Goal: Task Accomplishment & Management: Complete application form

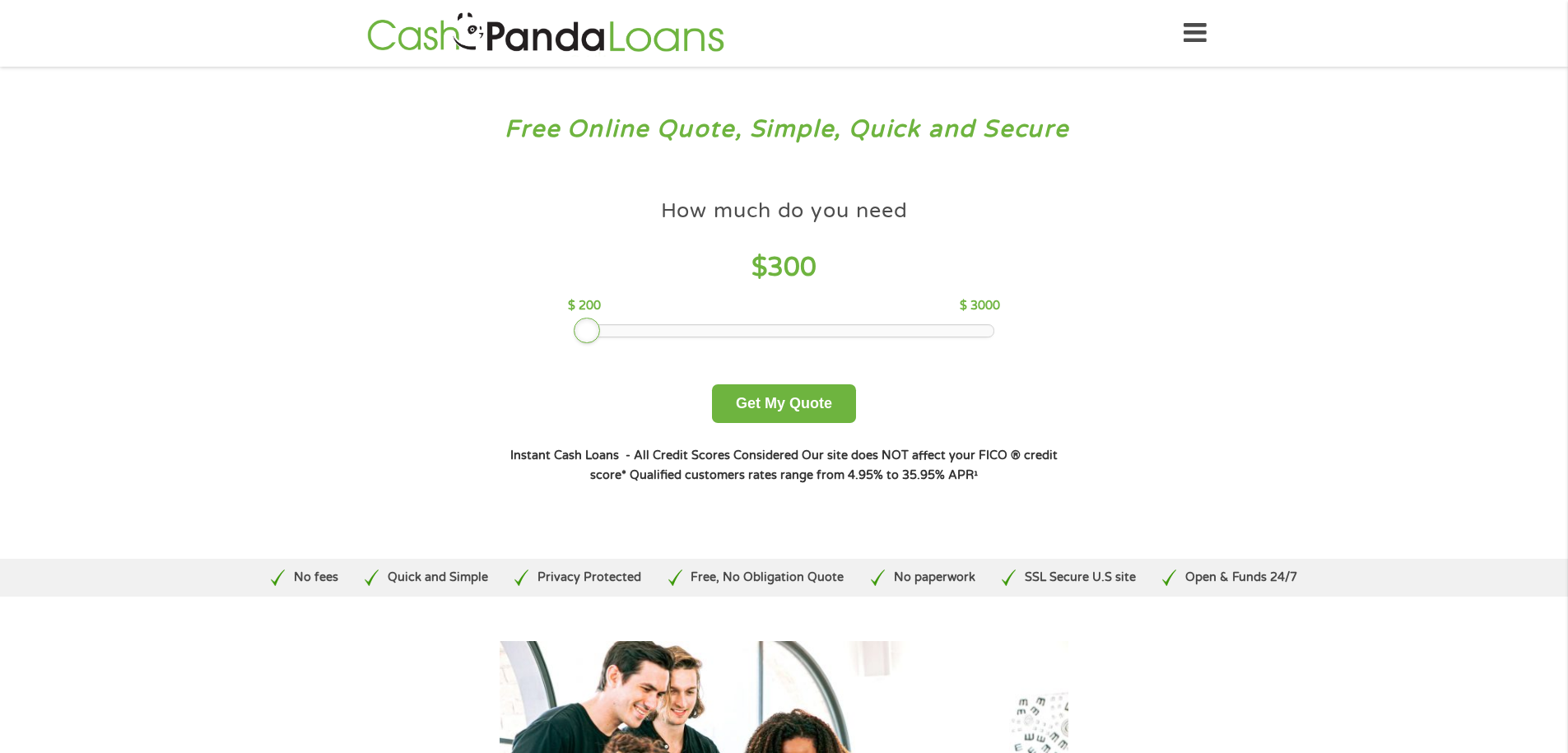
drag, startPoint x: 688, startPoint y: 330, endPoint x: 585, endPoint y: 333, distance: 103.0
click at [585, 331] on div at bounding box center [586, 330] width 27 height 27
click at [782, 391] on button "Get My Quote" at bounding box center [783, 403] width 144 height 38
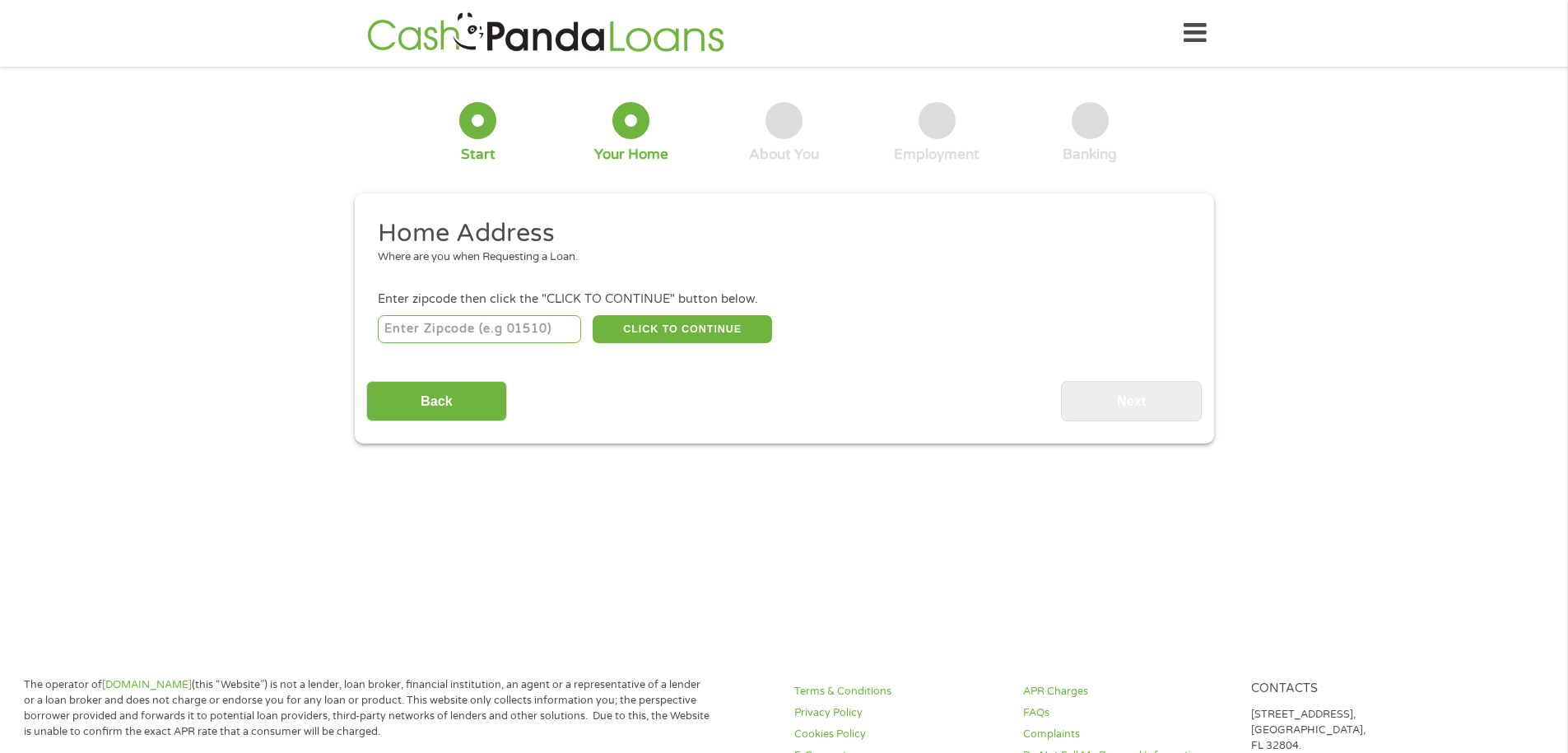
click at [403, 324] on input "number" at bounding box center [479, 329] width 203 height 28
type input "77081"
click at [691, 325] on button "CLICK TO CONTINUE" at bounding box center [682, 329] width 179 height 28
type input "77081"
type input "Houston"
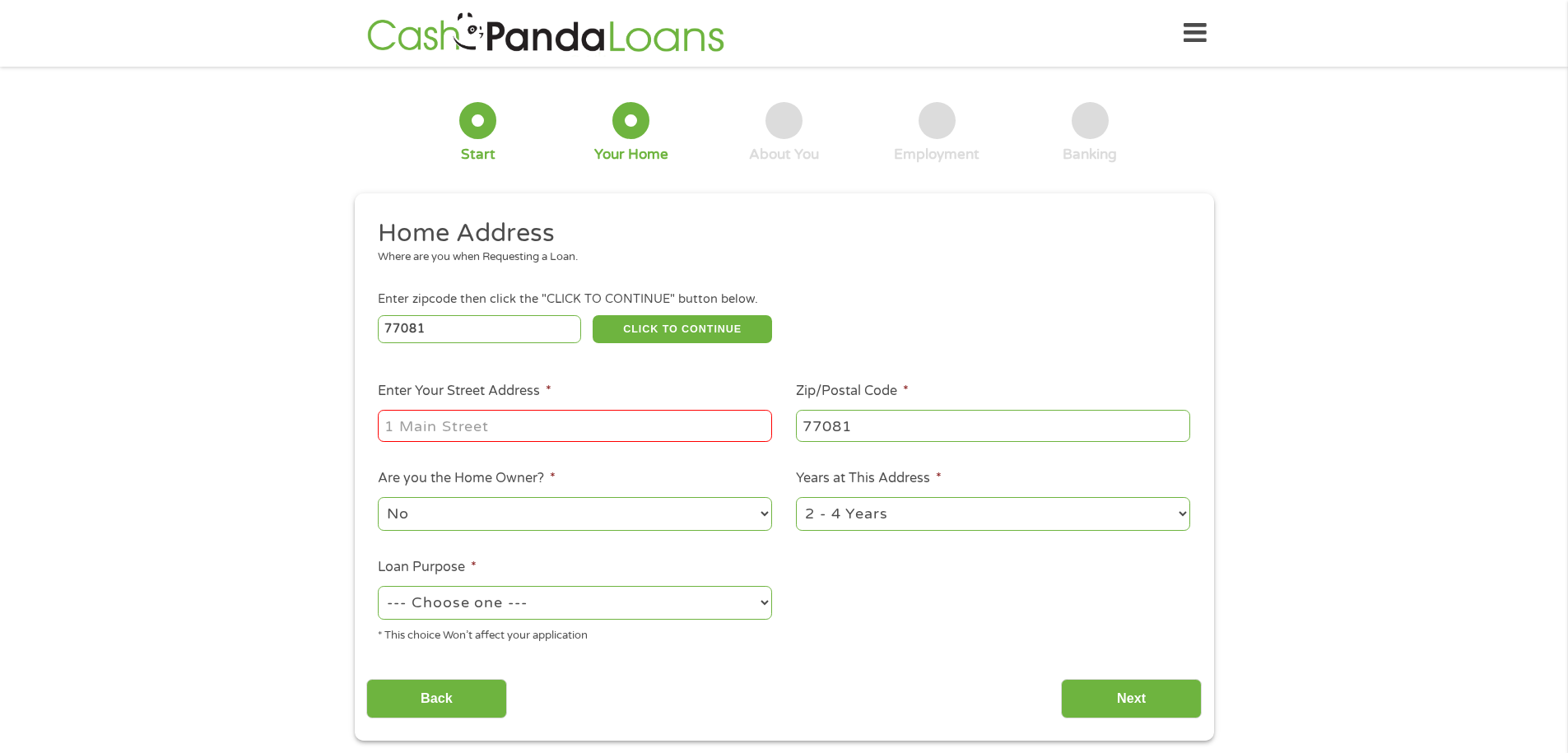
click at [427, 430] on input "Enter Your Street Address *" at bounding box center [575, 425] width 394 height 31
type input "5901 Glenmont Drive APT 23"
click at [686, 612] on select "--- Choose one --- Pay Bills Debt Consolidation Home Improvement Major Purchase…" at bounding box center [575, 603] width 394 height 34
select select "paybills"
click at [378, 586] on select "--- Choose one --- Pay Bills Debt Consolidation Home Improvement Major Purchase…" at bounding box center [575, 603] width 394 height 34
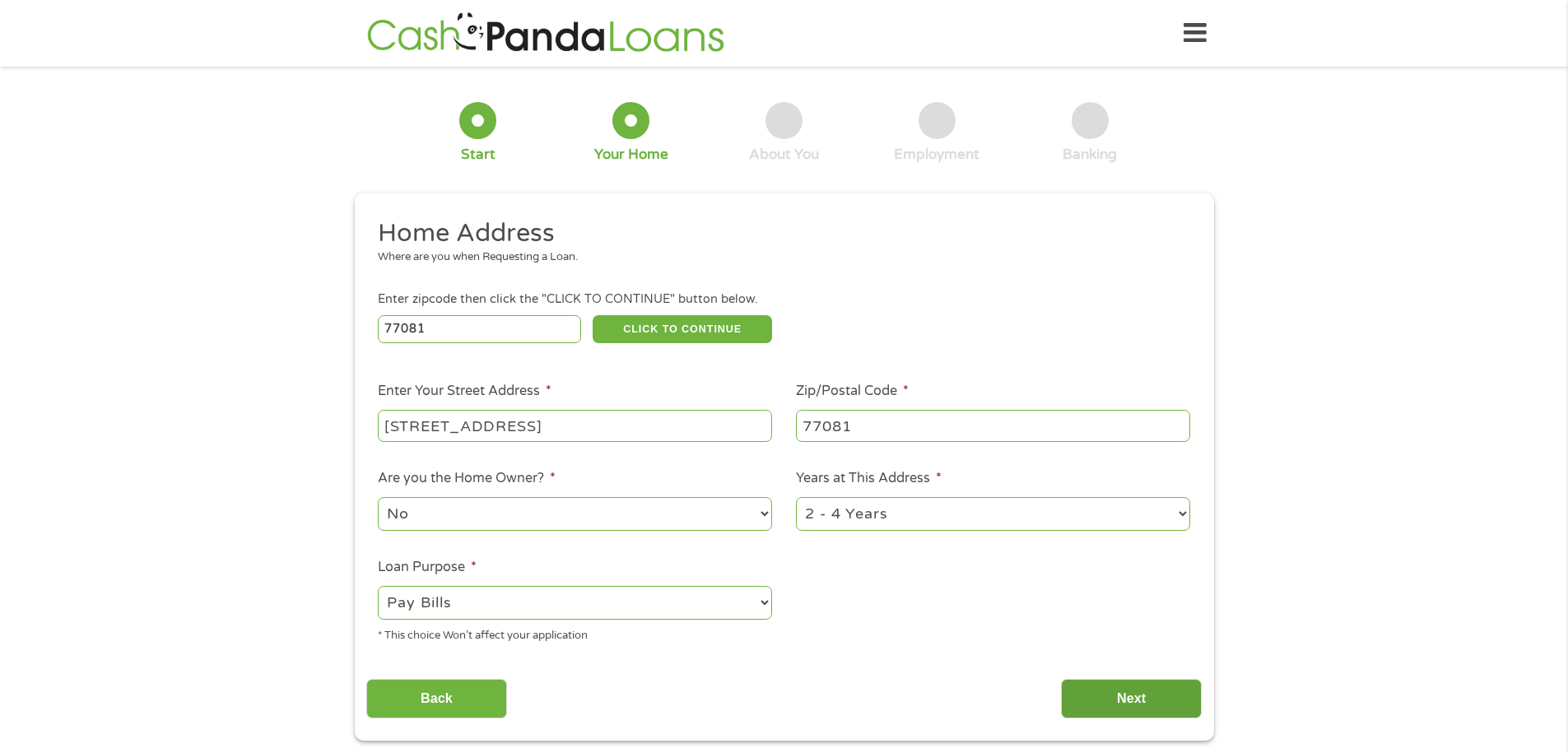
click at [1124, 694] on input "Next" at bounding box center [1132, 699] width 141 height 40
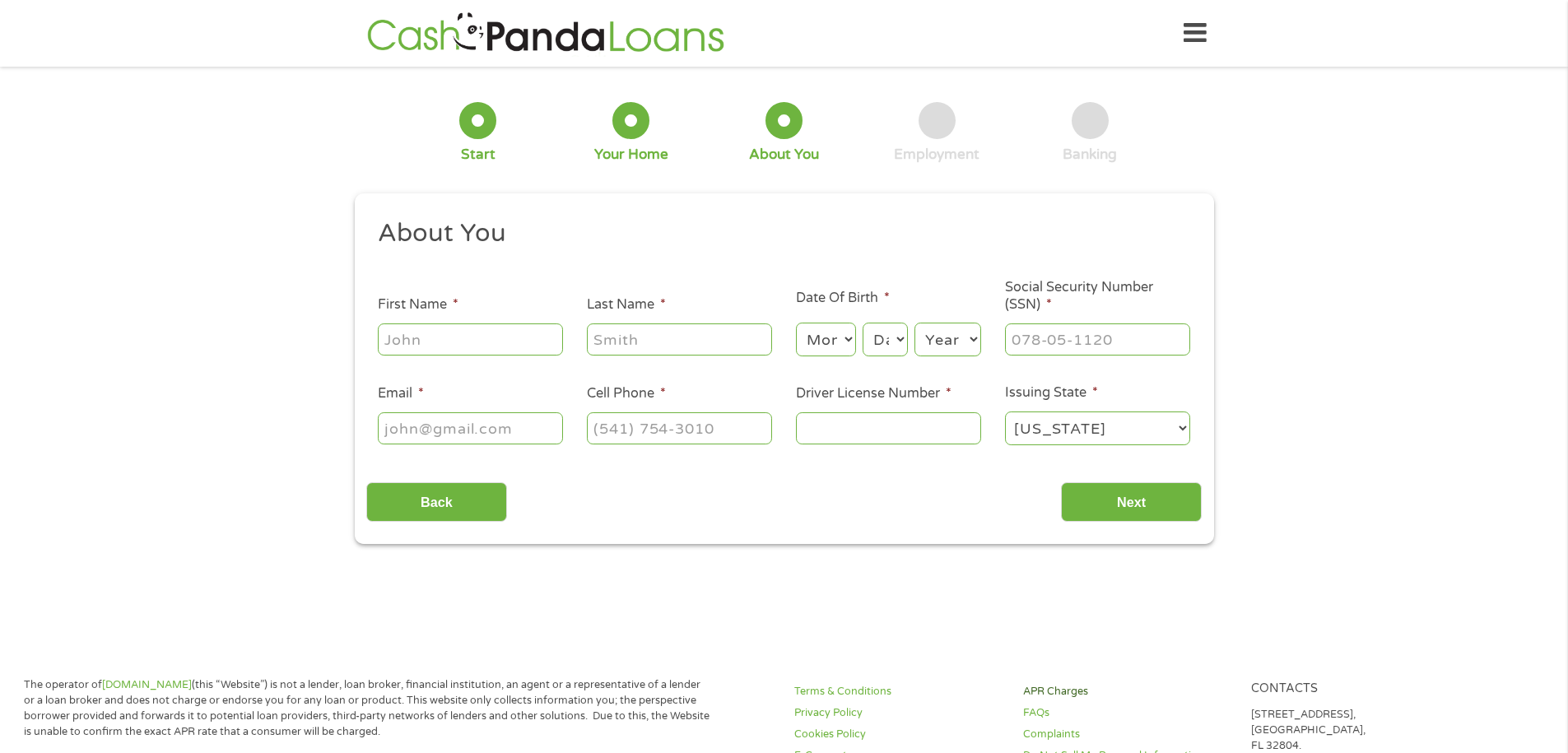
scroll to position [6, 6]
click at [433, 344] on input "First Name *" at bounding box center [470, 339] width 185 height 31
type input "MARIA"
type input "CASTILLO"
type input "(346) 337-2070"
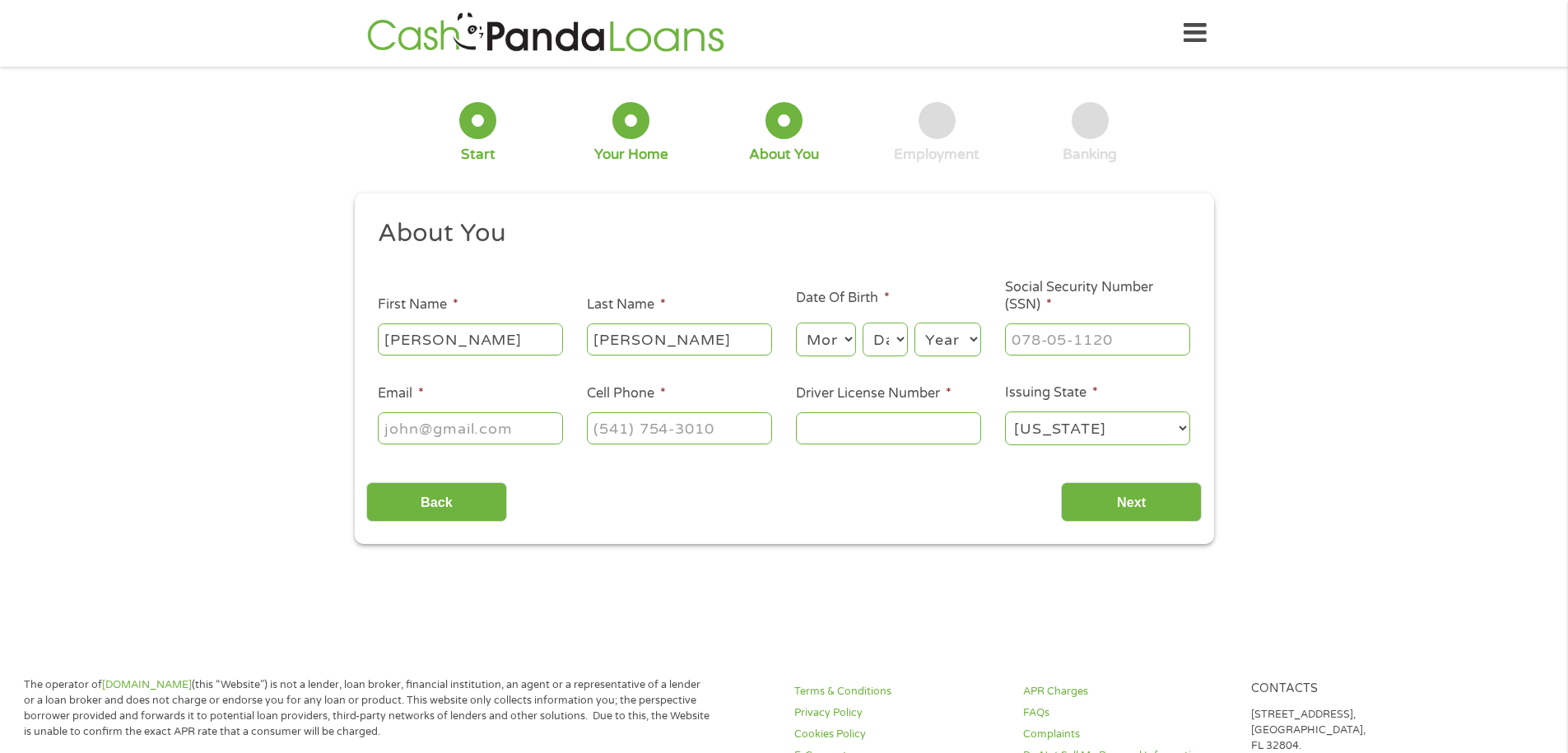
type input "(346) 337-2070"
type input "(___) ___-____"
click at [824, 337] on select "Month 1 2 3 4 5 6 7 8 9 10 11 12" at bounding box center [826, 339] width 60 height 34
select select "9"
click at [885, 339] on select "Day 1 2 3 4 5 6 7 8 9 10 11 12 13 14 15 16 17 18 19 20 21 22 23 24 25 26 27 28 …" at bounding box center [885, 339] width 45 height 34
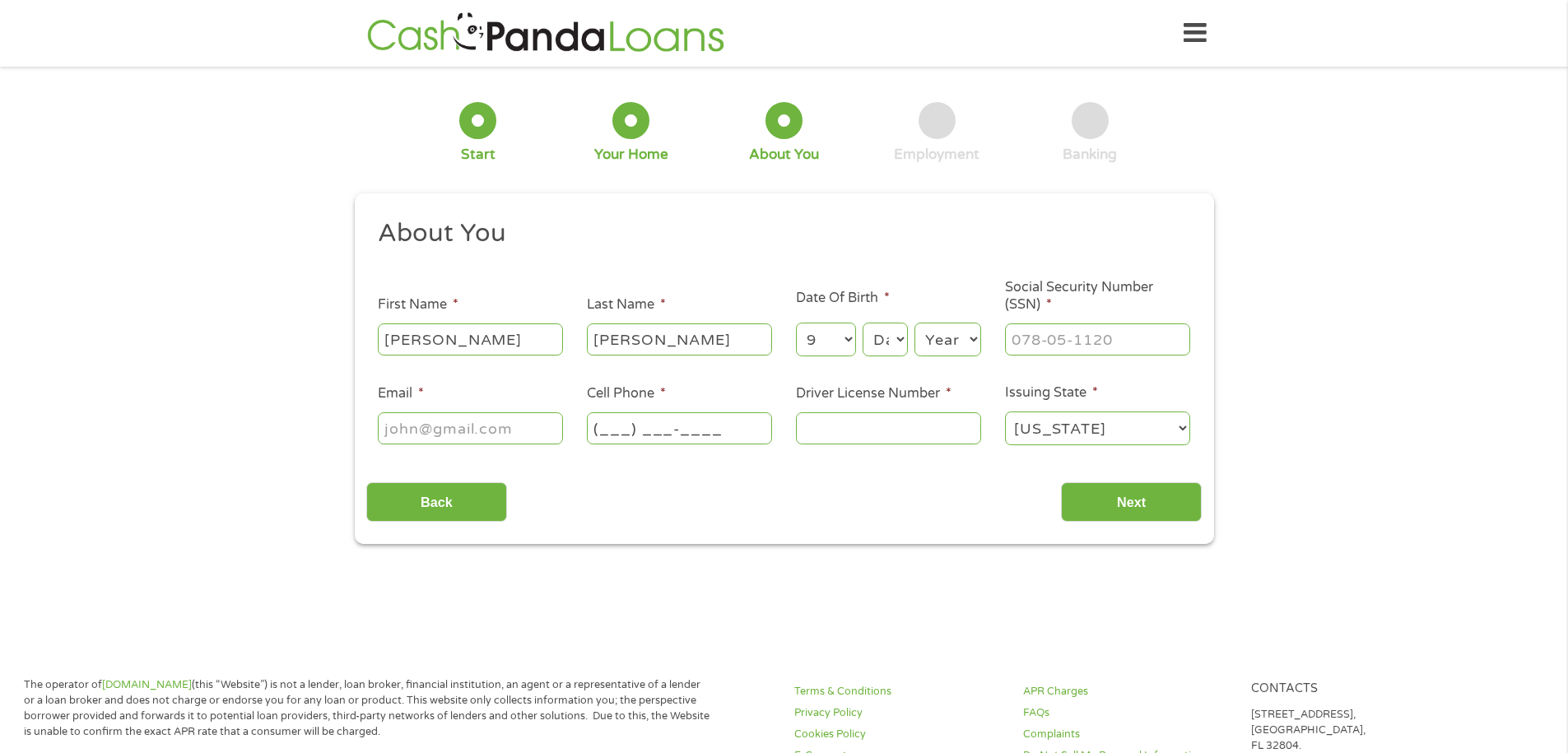
select select "9"
click at [940, 342] on select "Year 2007 2006 2005 2004 2003 2002 2001 2000 1999 1998 1997 1996 1995 1994 1993…" at bounding box center [948, 339] width 67 height 34
select select "1966"
click at [1030, 341] on input "___-__-____" at bounding box center [1098, 339] width 185 height 31
type input "449-31-6553"
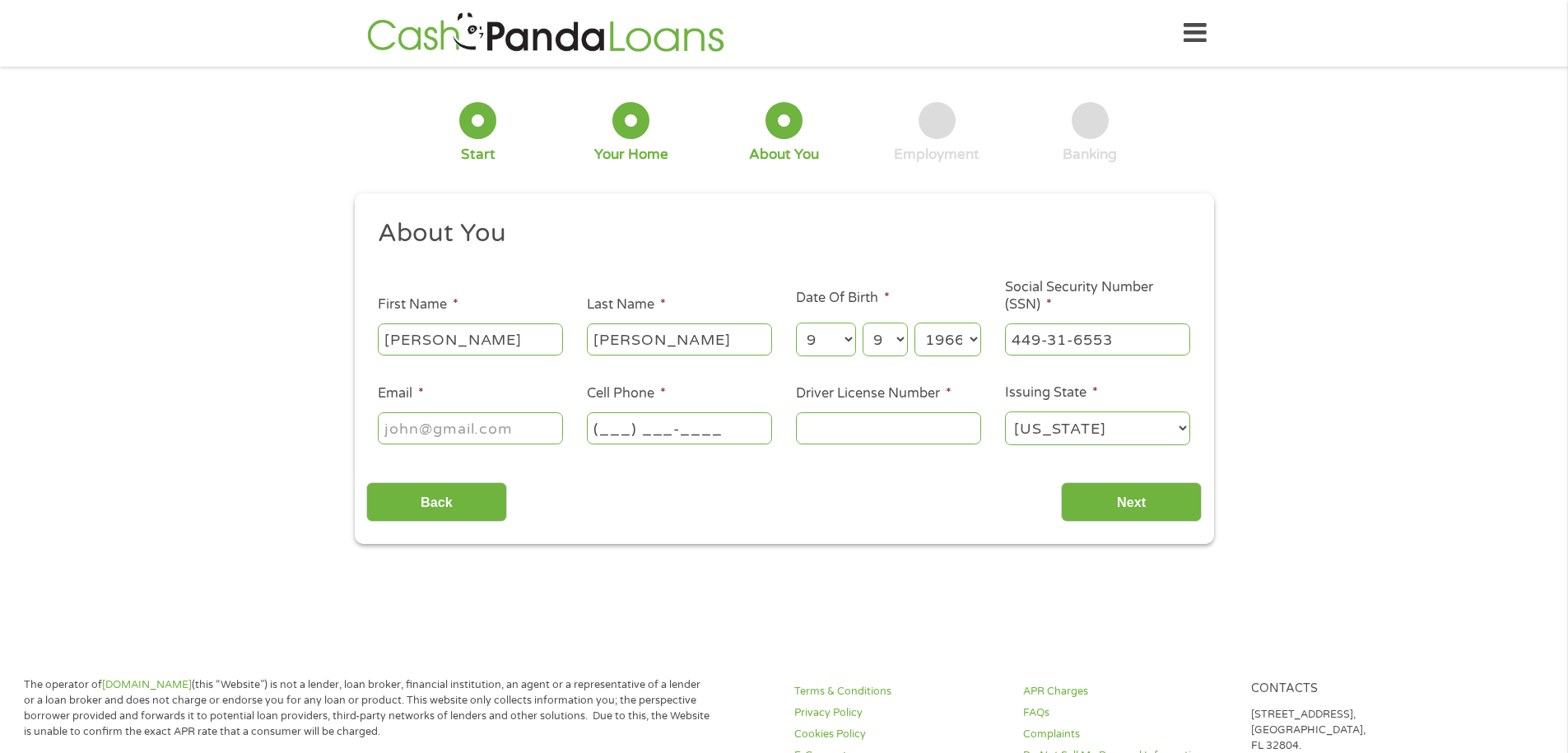
click at [467, 428] on input "Email *" at bounding box center [470, 428] width 185 height 31
type input "Therezaliram@gmail.com"
type input "(281) 844-7880"
click at [819, 432] on input "Driver License Number *" at bounding box center [888, 428] width 185 height 31
type input "13930360"
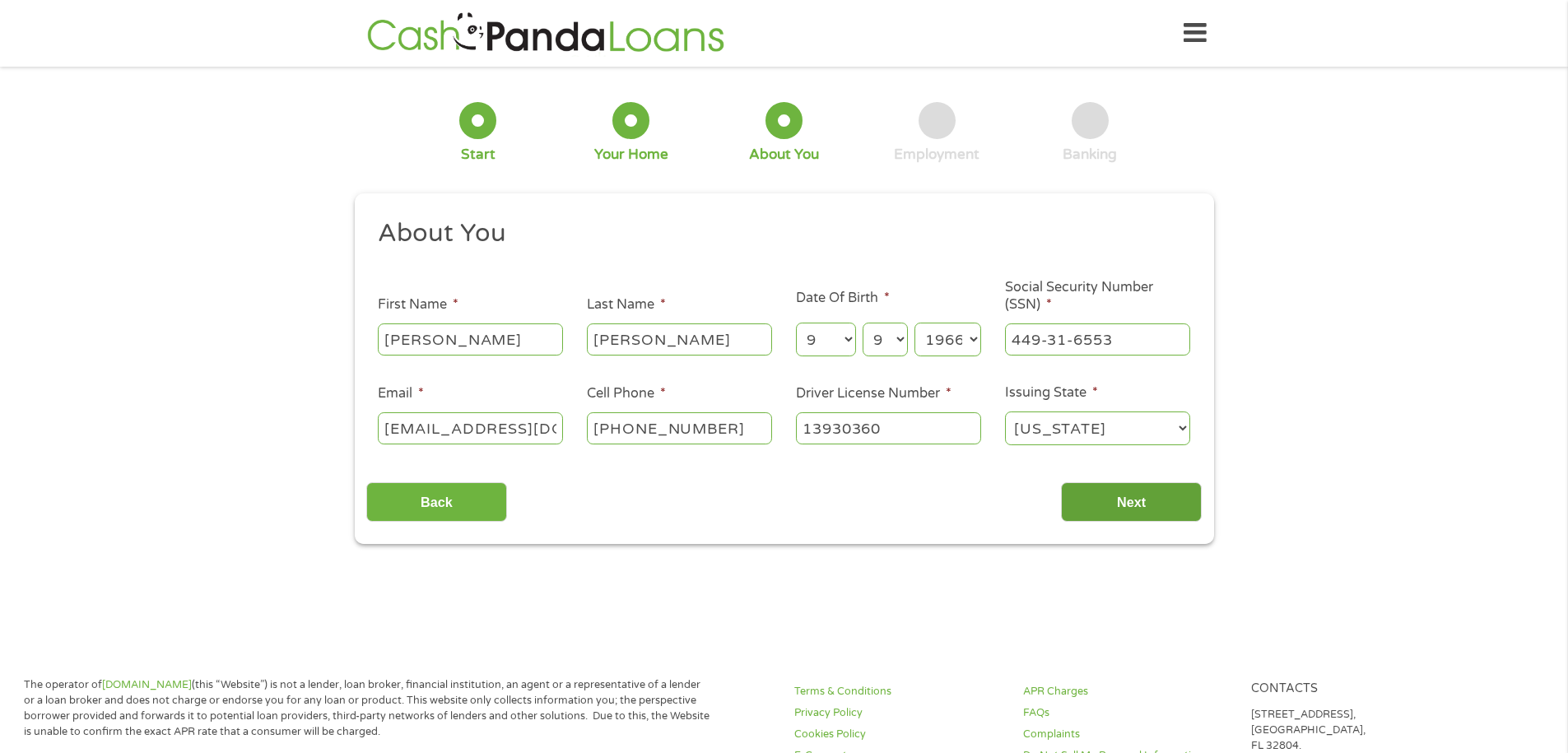
click at [1121, 500] on input "Next" at bounding box center [1132, 502] width 141 height 40
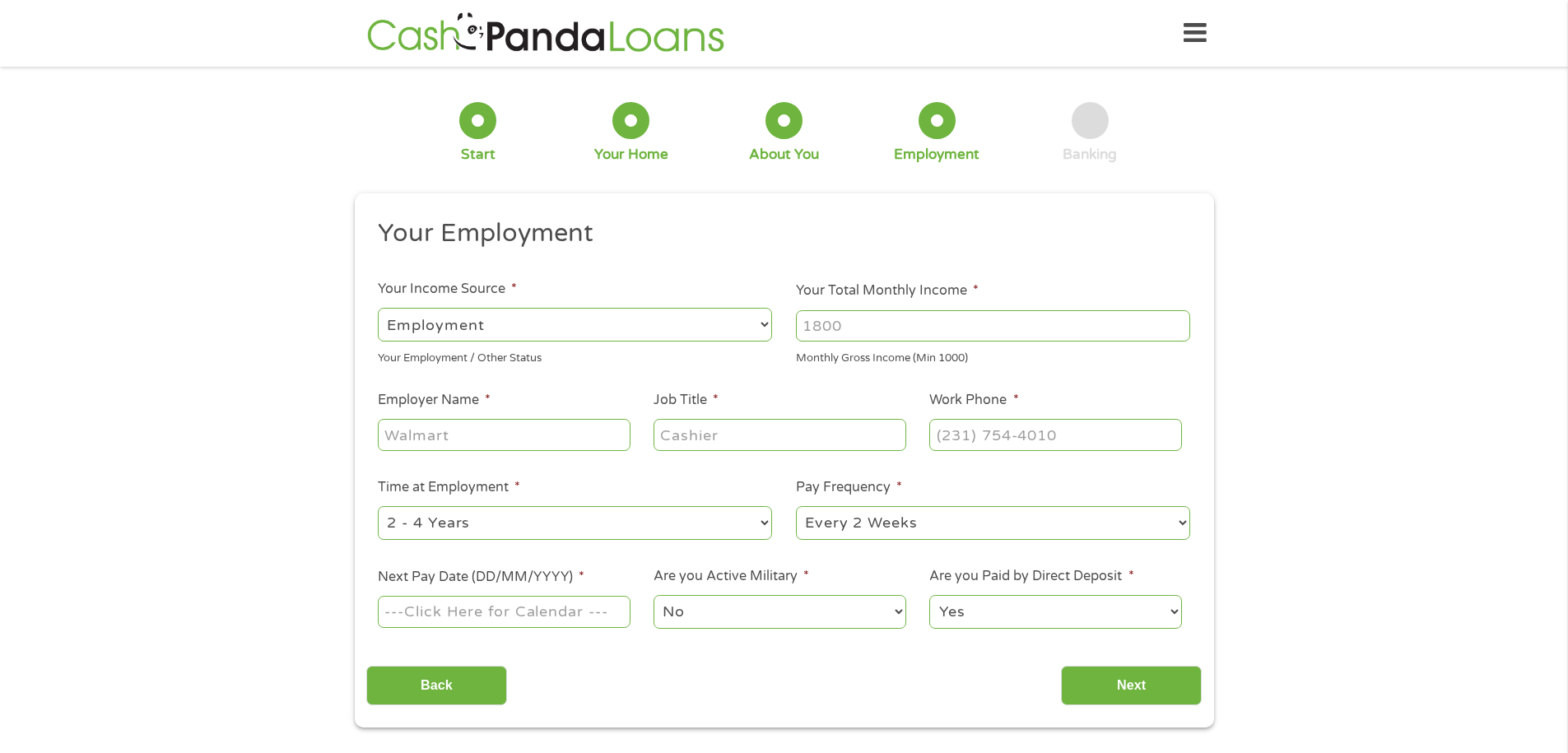
click at [814, 323] on input "Your Total Monthly Income *" at bounding box center [993, 326] width 394 height 31
type input "1800"
click at [448, 440] on input "Employer Name *" at bounding box center [503, 435] width 252 height 31
type input "DESTINY CARE SERVICES"
type input "ADMINISTRATIVE ASSISTANT"
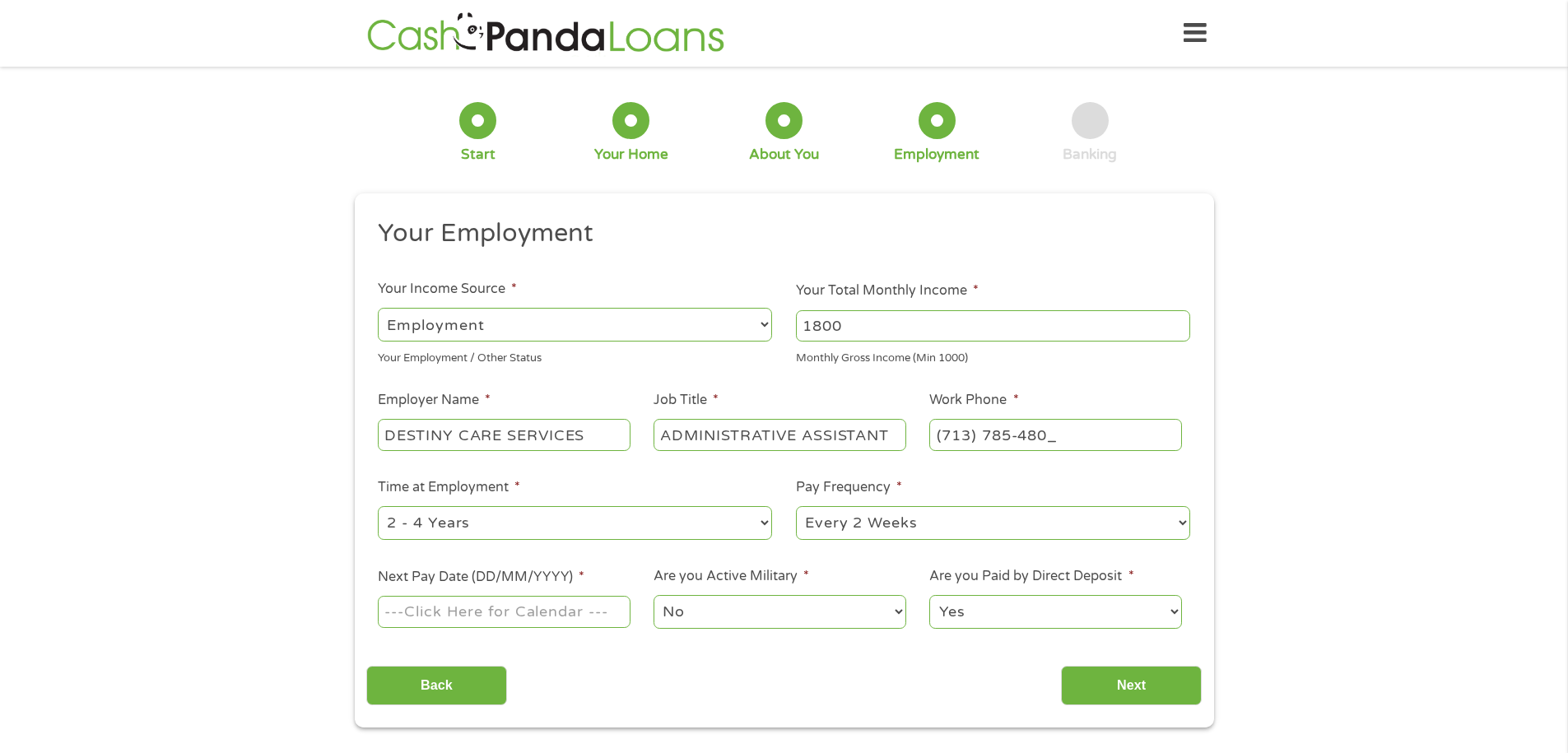
type input "(713) 785-4800"
click at [694, 517] on select "--- Choose one --- 1 Year or less 1 - 2 Years 2 - 4 Years Over 4 Years" at bounding box center [575, 522] width 394 height 34
select select "60months"
click at [378, 506] on select "--- Choose one --- 1 Year or less 1 - 2 Years 2 - 4 Years Over 4 Years" at bounding box center [575, 522] width 394 height 34
click at [441, 611] on input "Next Pay Date (DD/MM/YYYY) *" at bounding box center [503, 612] width 252 height 31
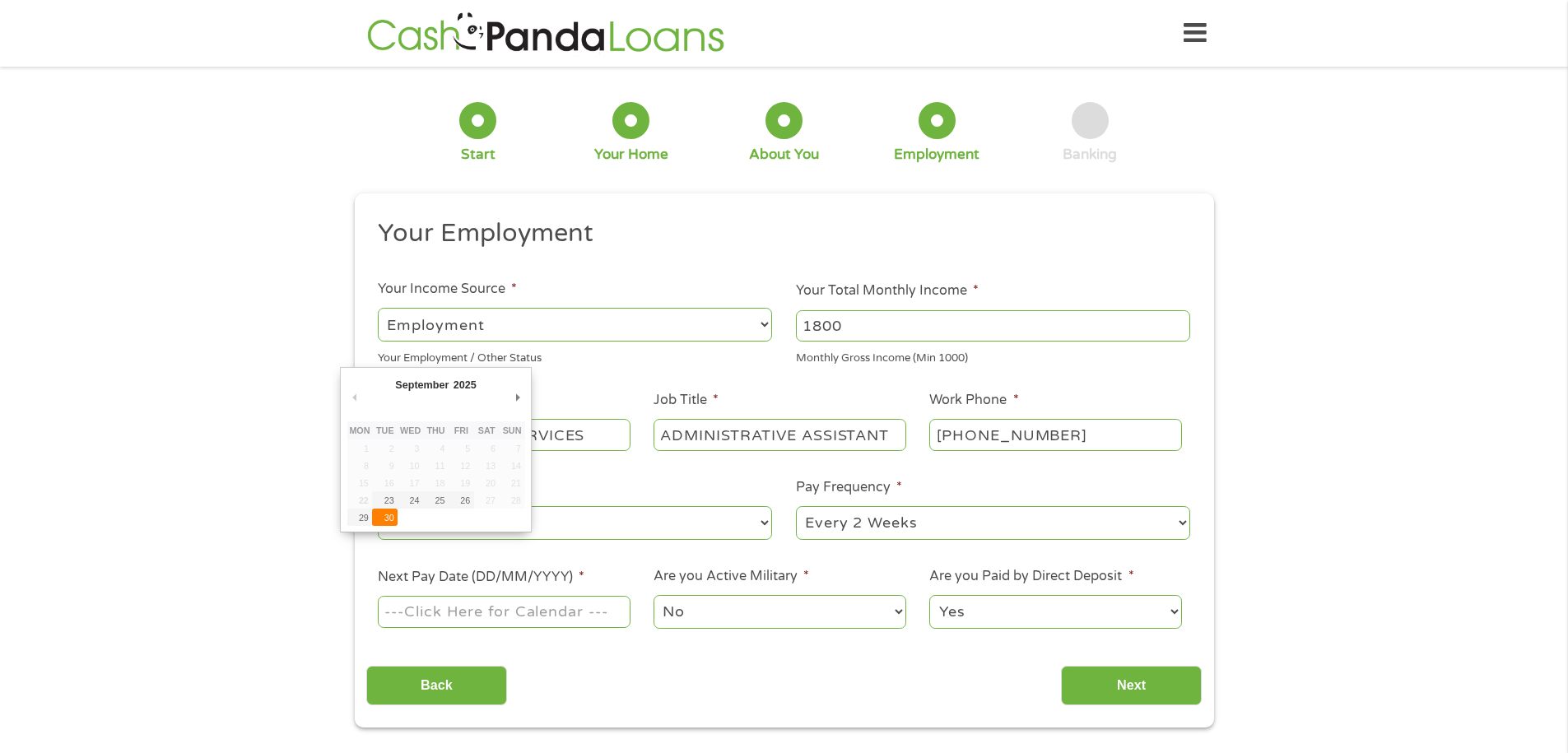
type input "30/09/2025"
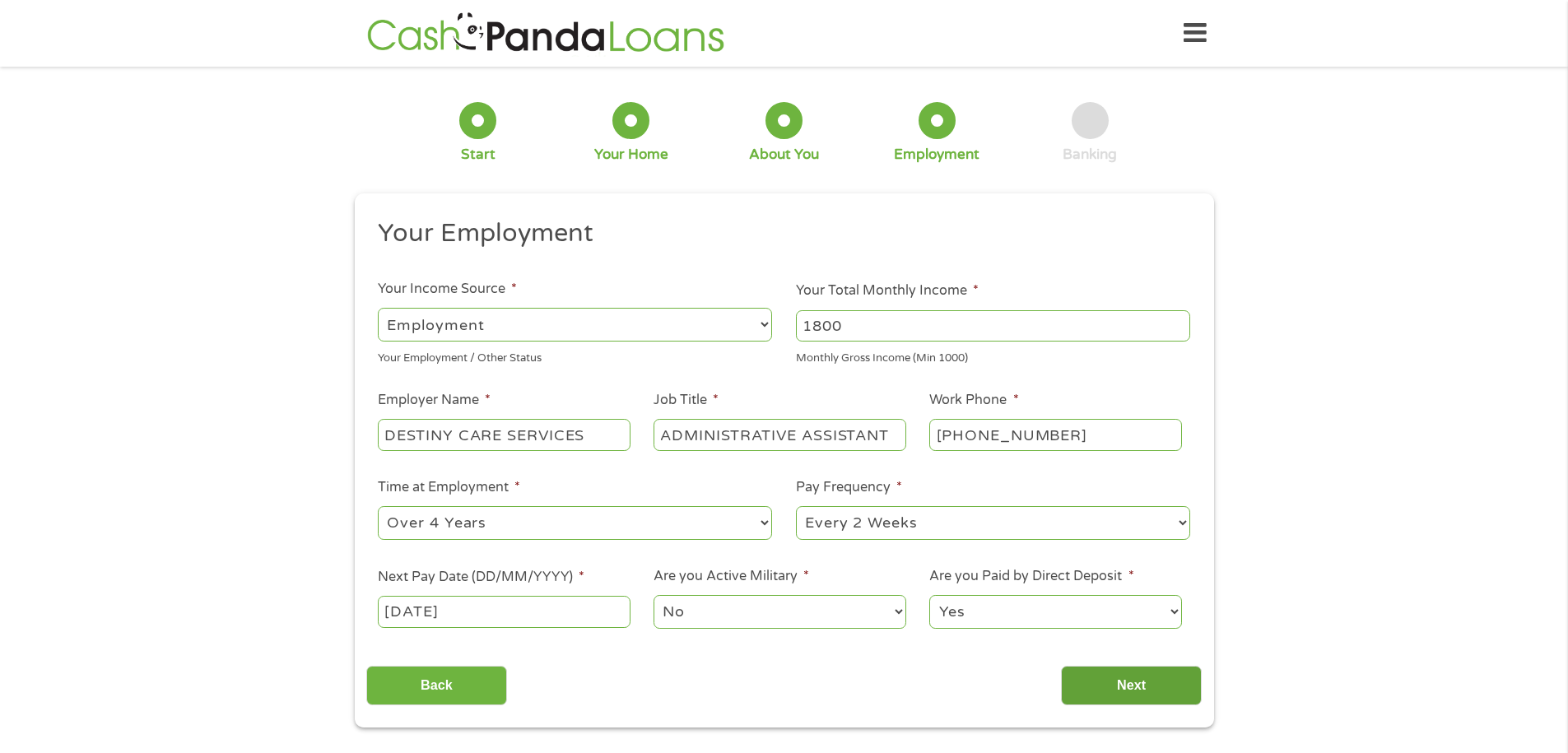
click at [1120, 672] on input "Next" at bounding box center [1132, 686] width 141 height 40
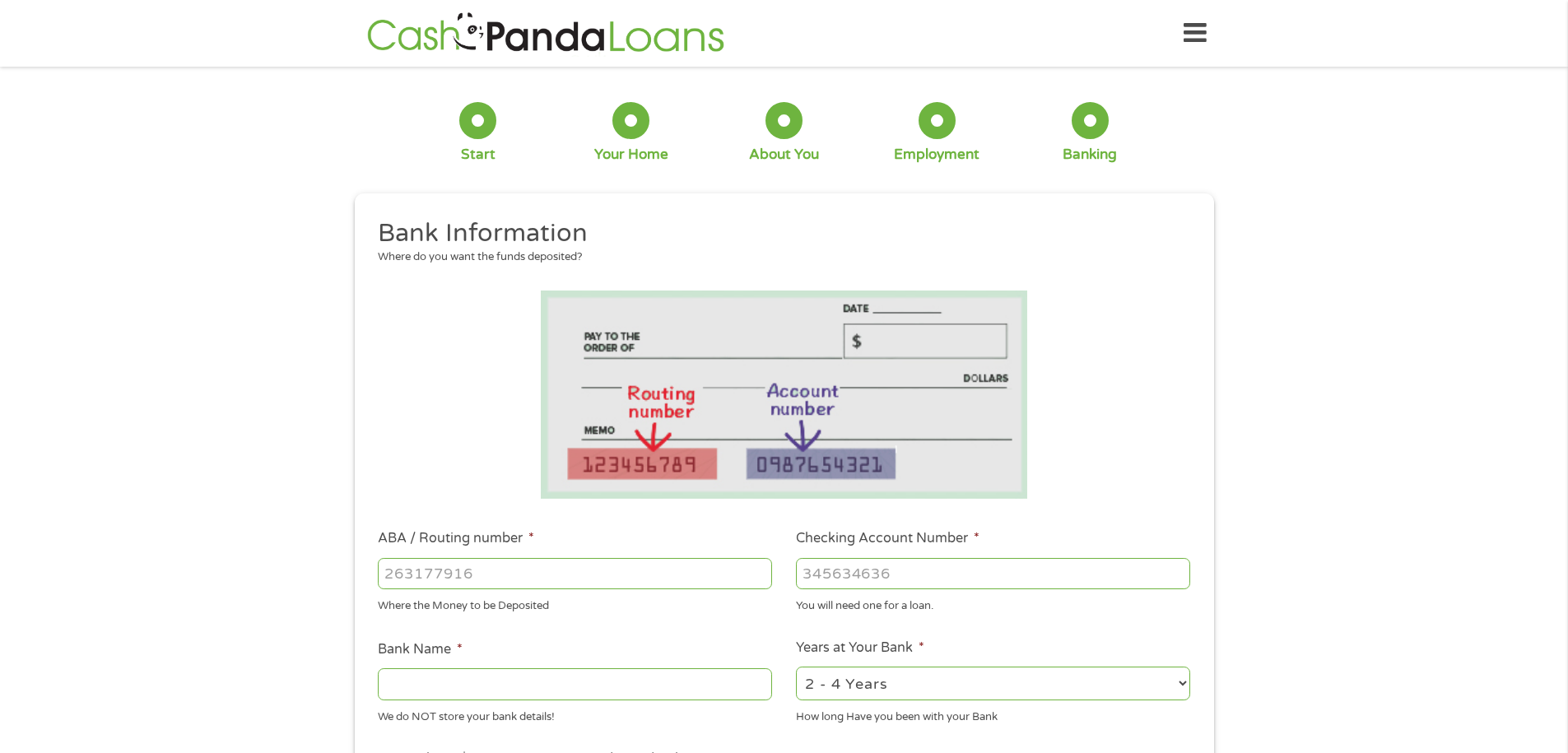
click at [473, 573] on input "ABA / Routing number *" at bounding box center [575, 574] width 394 height 31
type input "111000614"
type input "JPMORGAN CHASE BANK NA"
type input "111000614"
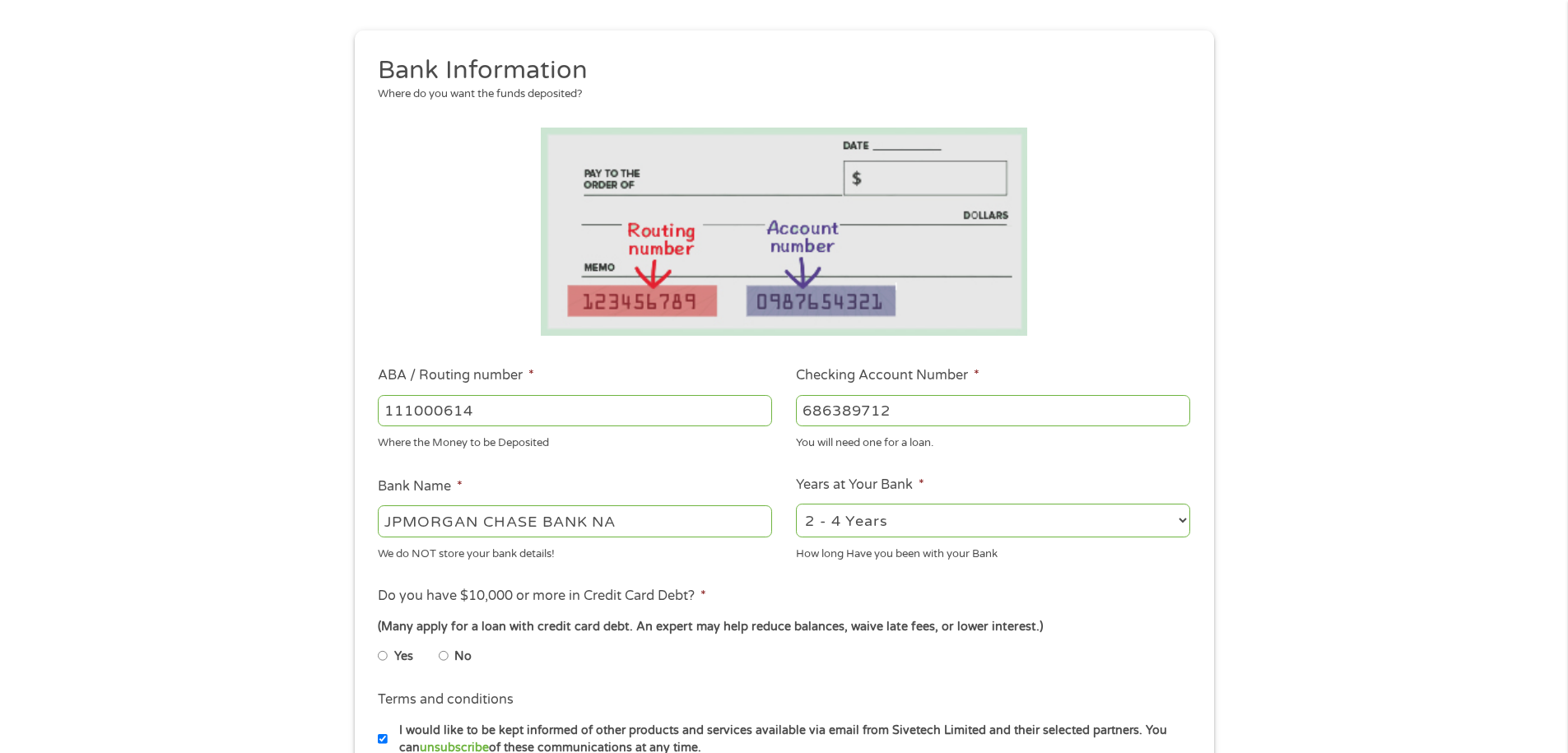
scroll to position [165, 0]
type input "686389712"
click at [906, 520] on select "2 - 4 Years 6 - 12 Months 1 - 2 Years Over 4 Years" at bounding box center [993, 519] width 394 height 34
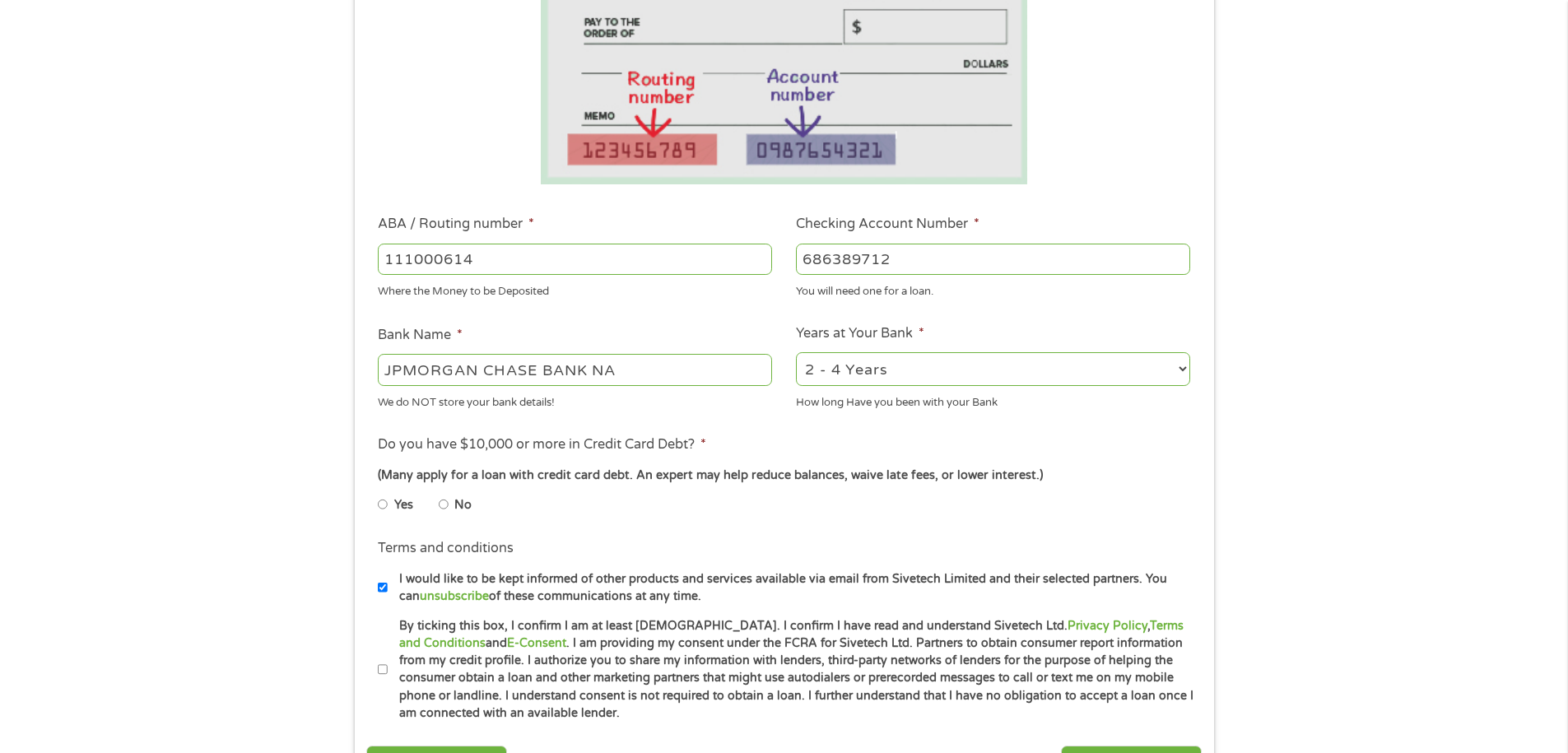
scroll to position [329, 0]
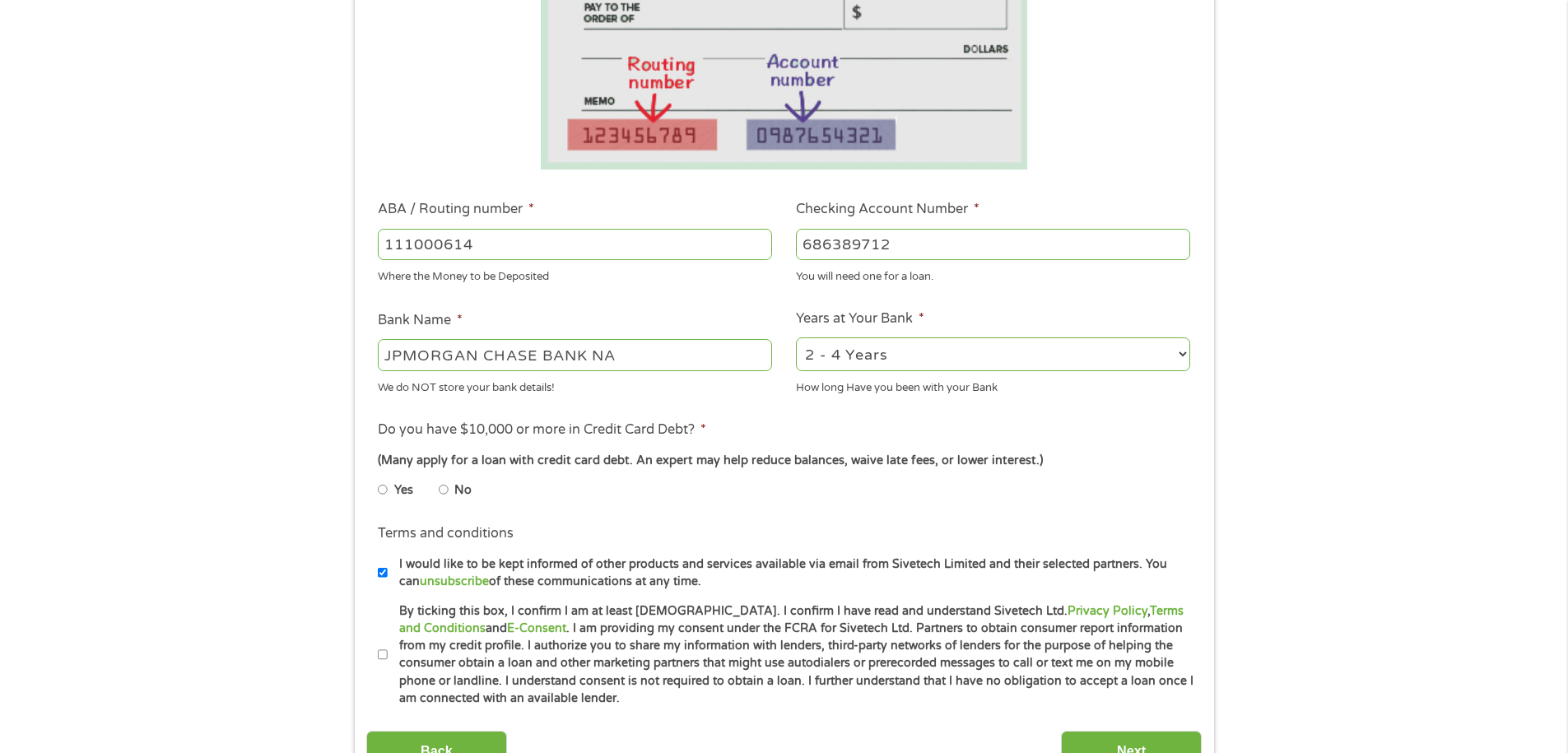
click at [382, 489] on input "Yes" at bounding box center [382, 489] width 10 height 27
radio input "true"
click at [381, 655] on input "By ticking this box, I confirm I am at least 18 years old. I confirm I have rea…" at bounding box center [382, 655] width 10 height 27
checkbox input "true"
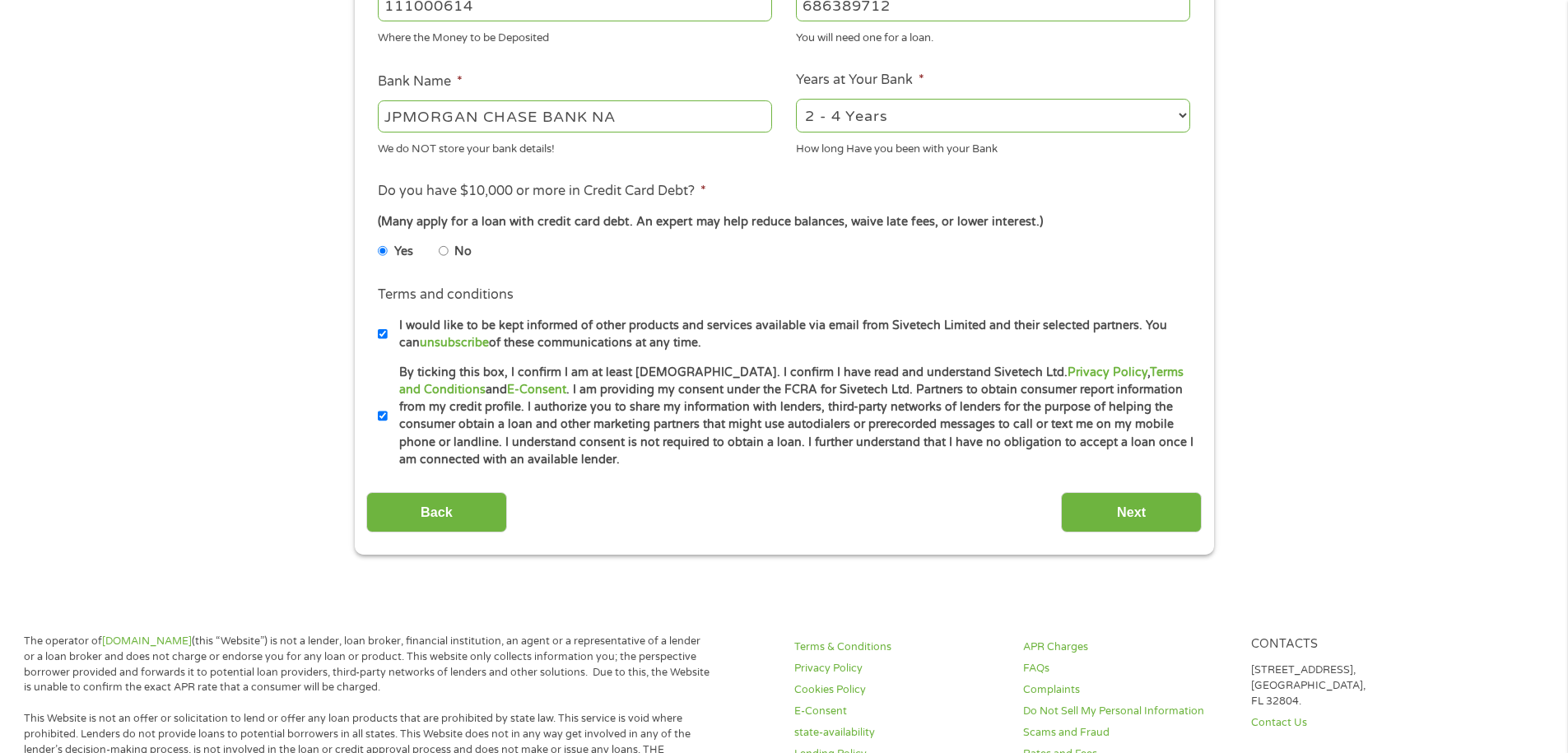
scroll to position [576, 0]
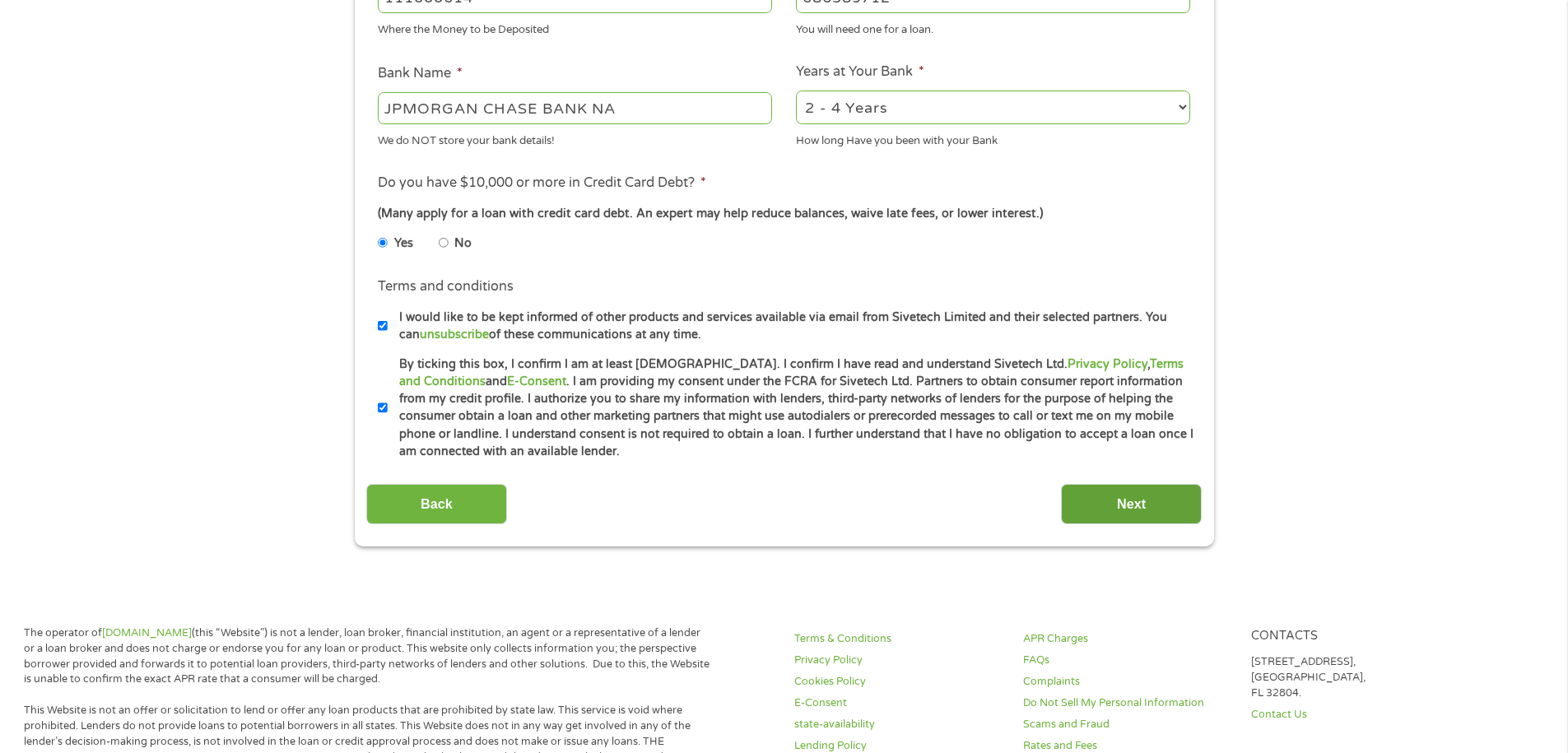
click at [1107, 493] on input "Next" at bounding box center [1132, 504] width 141 height 40
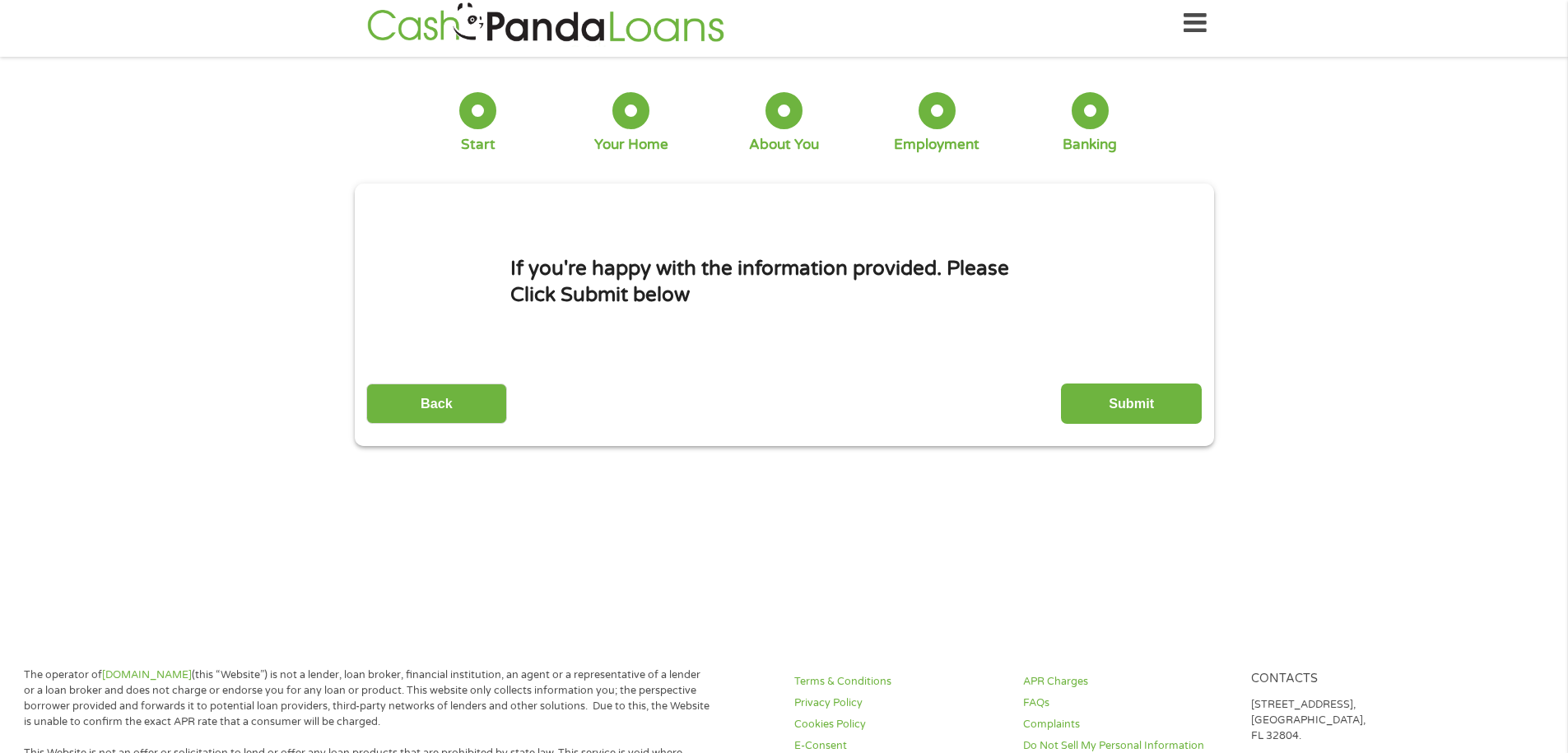
scroll to position [0, 0]
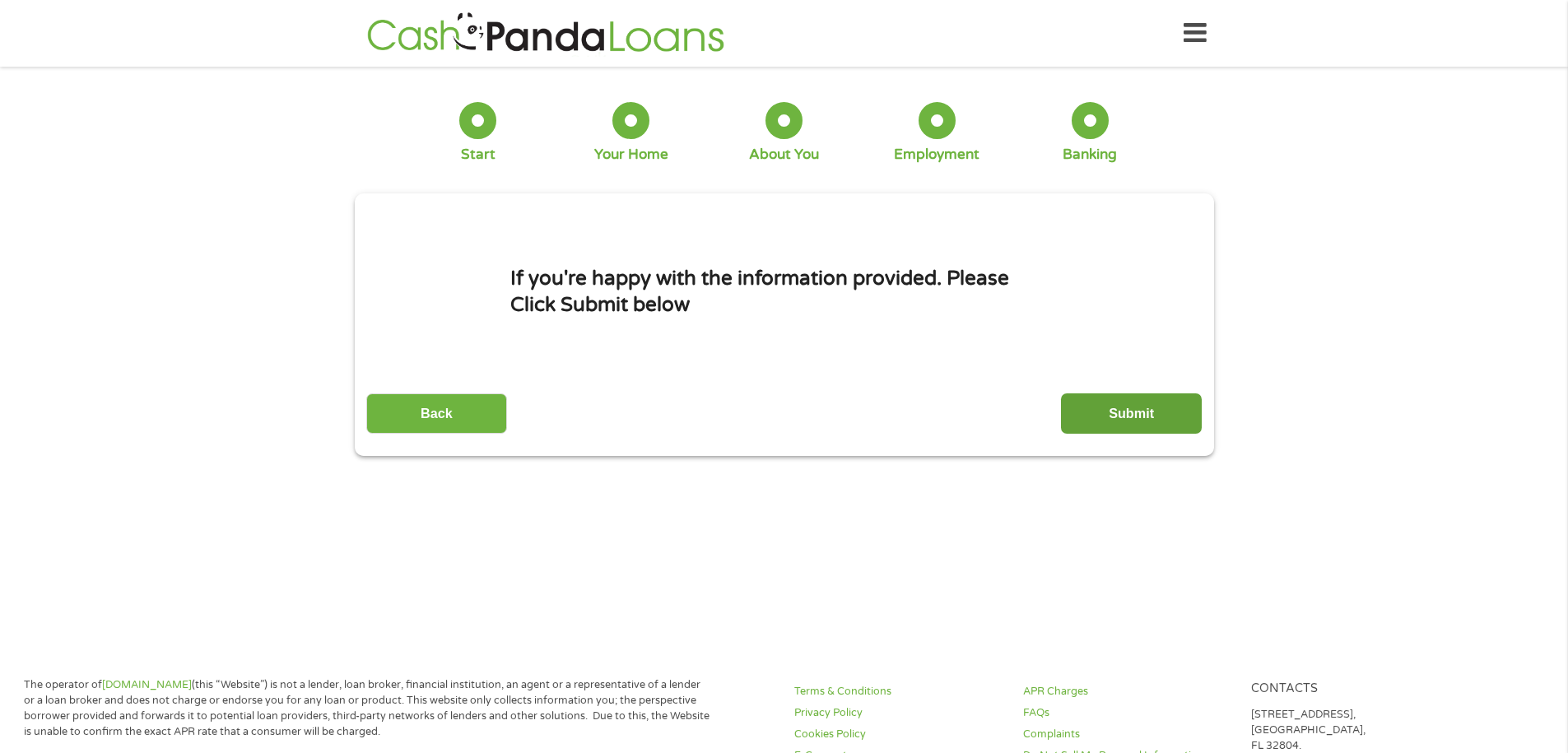
click at [1122, 408] on input "Submit" at bounding box center [1132, 414] width 141 height 40
